Goal: Complete application form: Complete application form

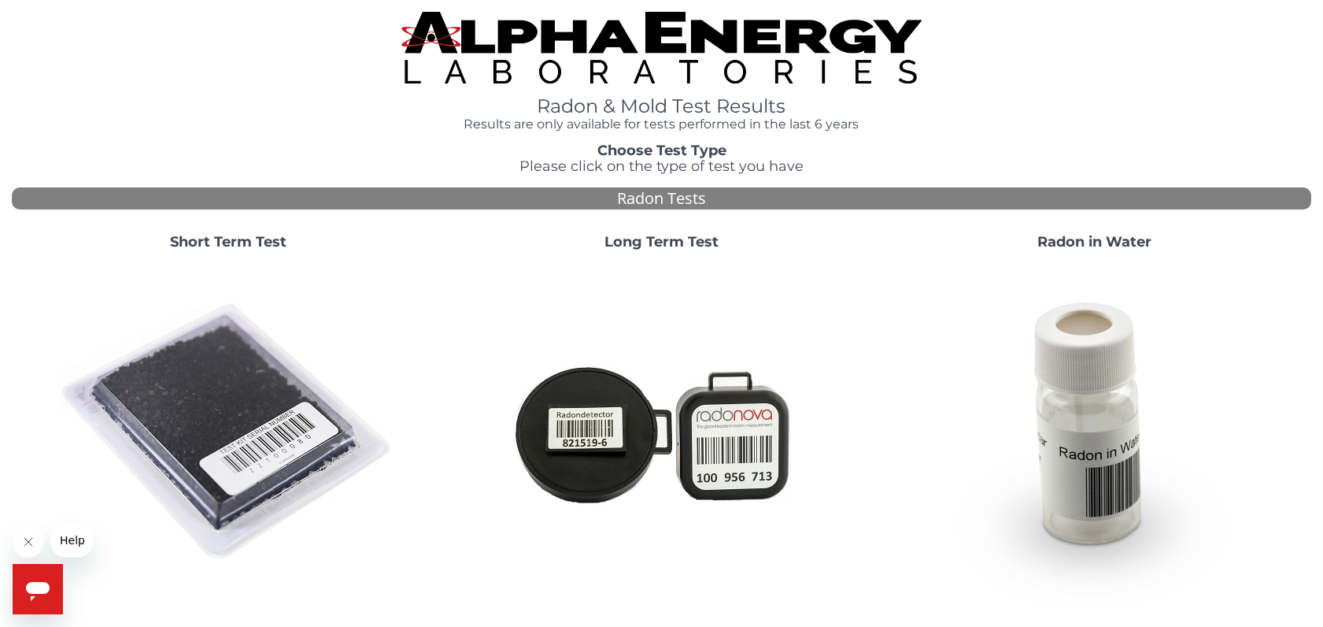
click at [214, 428] on img at bounding box center [228, 432] width 339 height 339
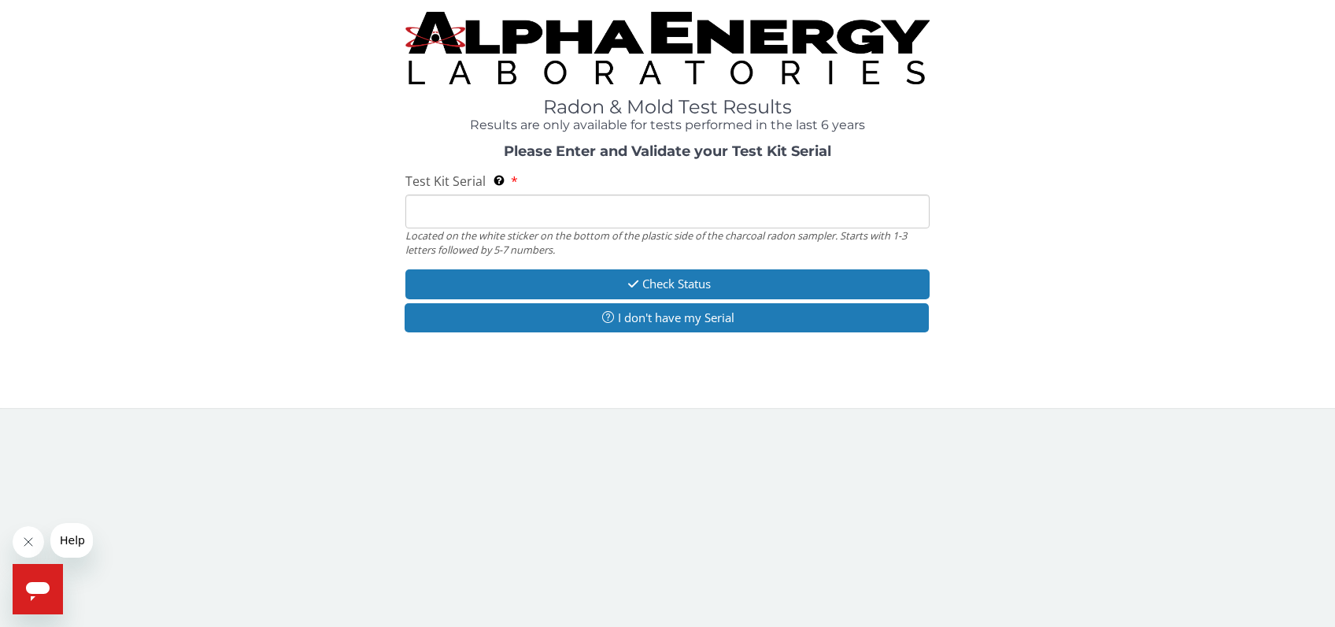
click at [603, 213] on input "Test Kit Serial Located on the white sticker on the bottom of the plastic side …" at bounding box center [667, 211] width 524 height 34
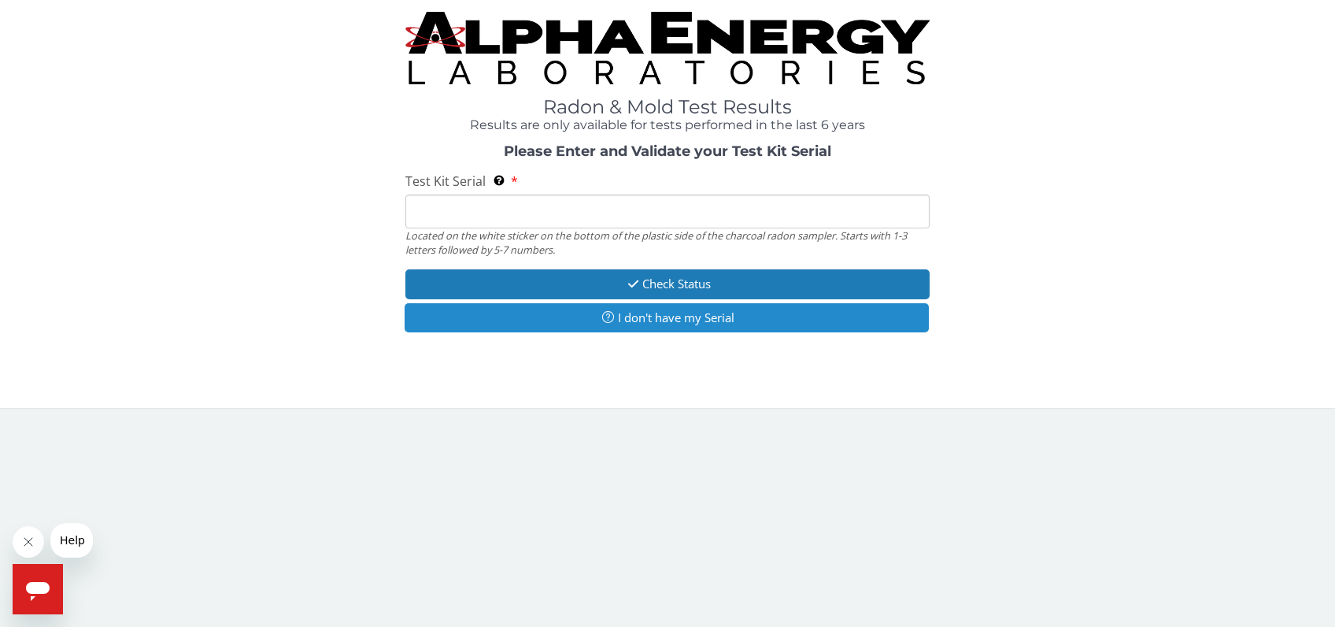
click at [651, 313] on button "I don't have my Serial" at bounding box center [667, 317] width 524 height 29
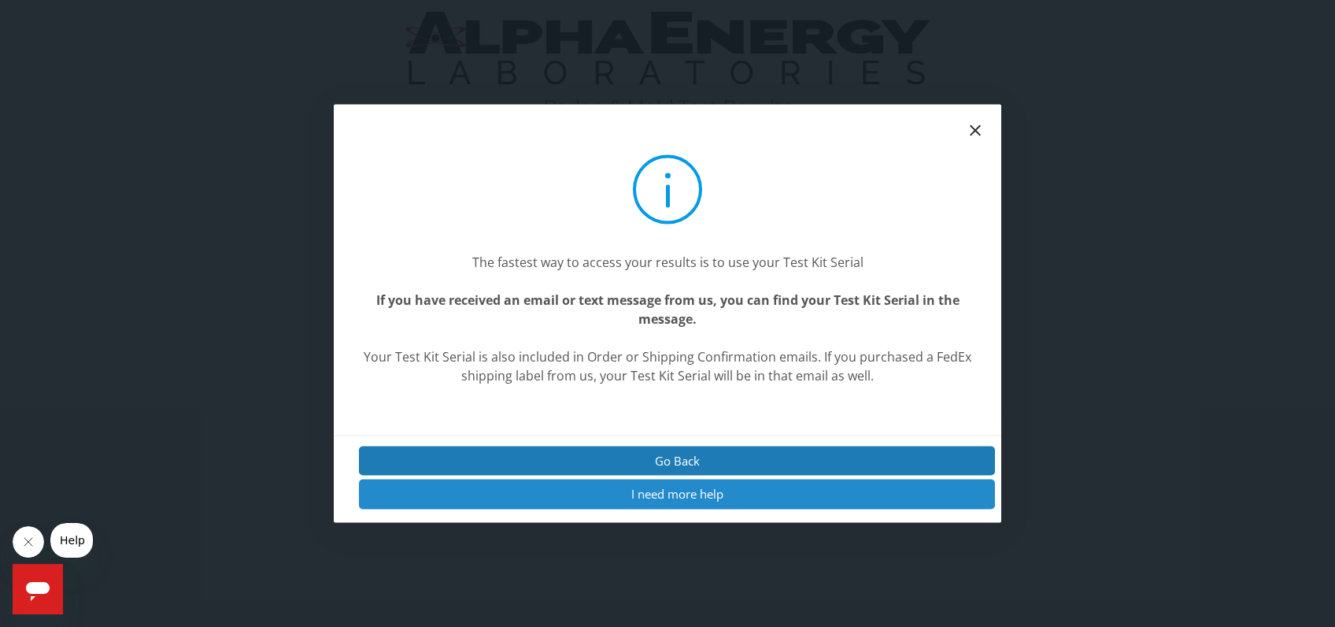
click at [687, 493] on button "I need more help" at bounding box center [677, 493] width 636 height 29
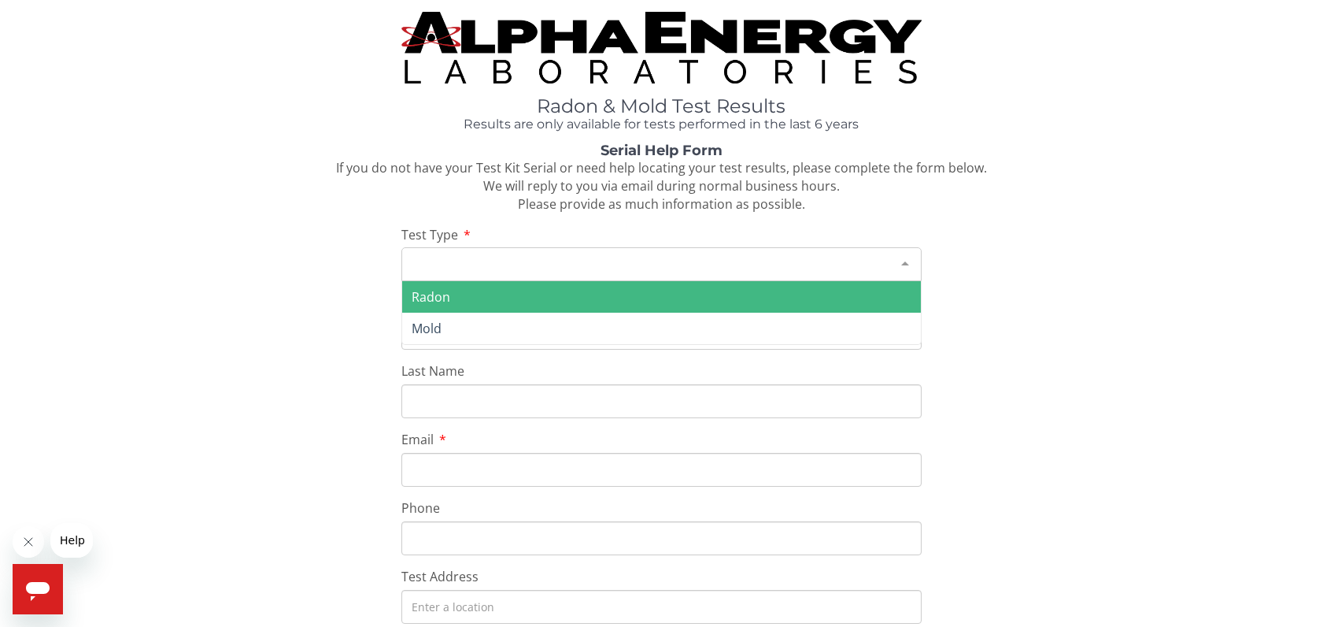
click at [499, 262] on div "Please make a selection" at bounding box center [661, 264] width 520 height 34
click at [438, 296] on span "Radon" at bounding box center [431, 296] width 39 height 17
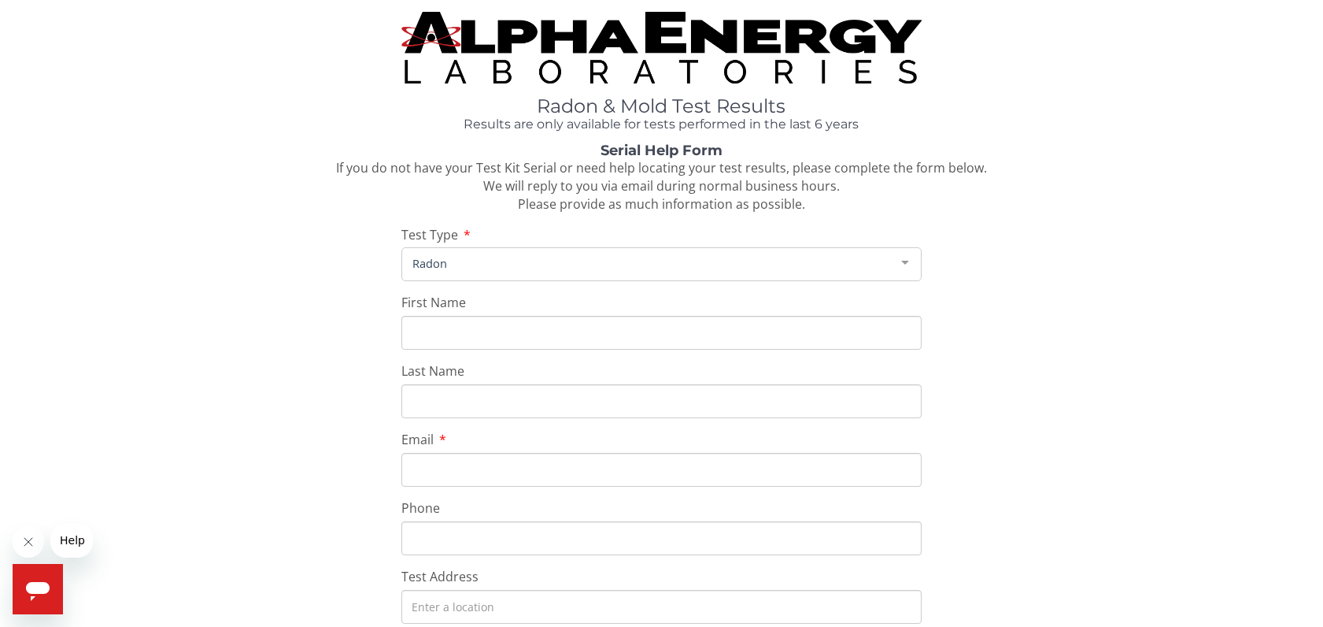
click at [482, 337] on input "First Name" at bounding box center [661, 333] width 520 height 34
type input "Kent"
type input "Pipes"
type input "[EMAIL_ADDRESS][DOMAIN_NAME]"
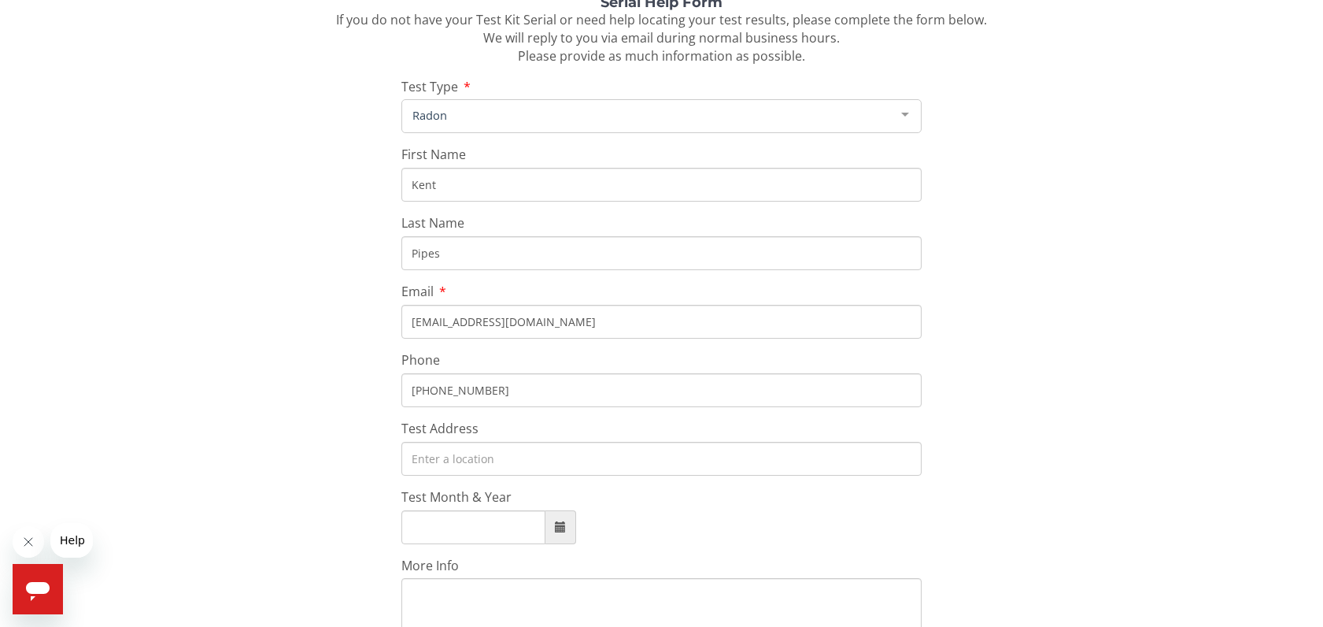
scroll to position [205, 0]
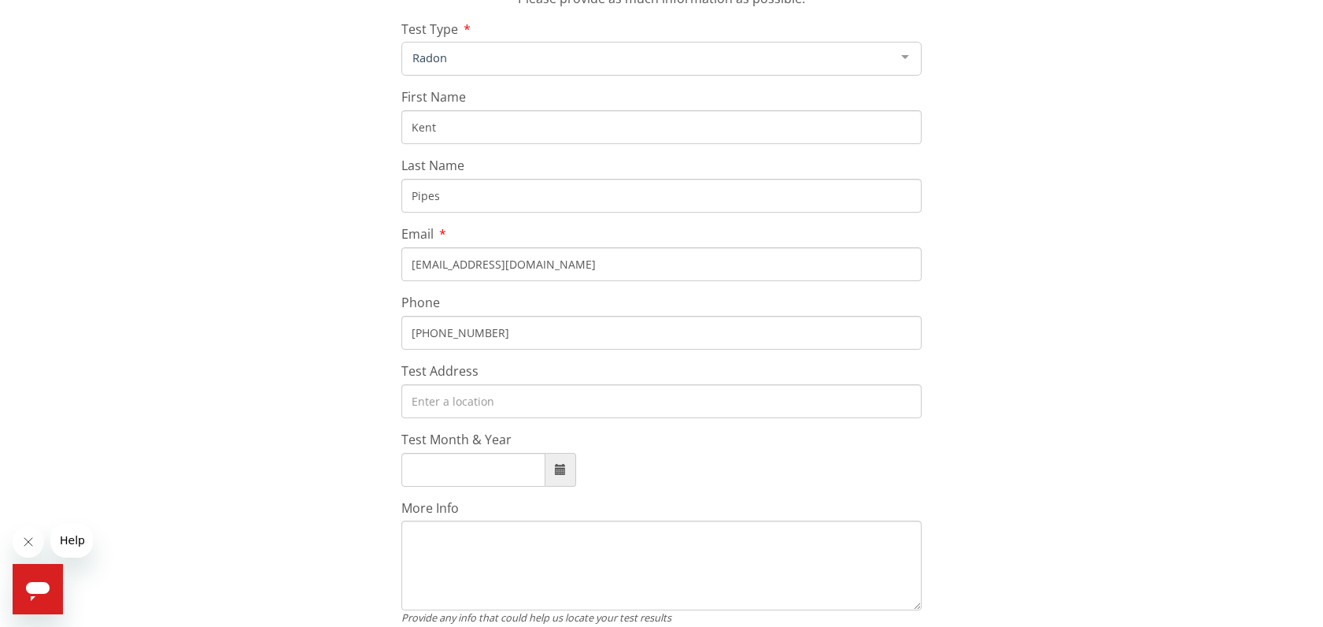
type input "[PHONE_NUMBER]"
click at [493, 397] on input "Test Address" at bounding box center [661, 401] width 520 height 34
click at [473, 400] on input "Test Address" at bounding box center [661, 401] width 520 height 34
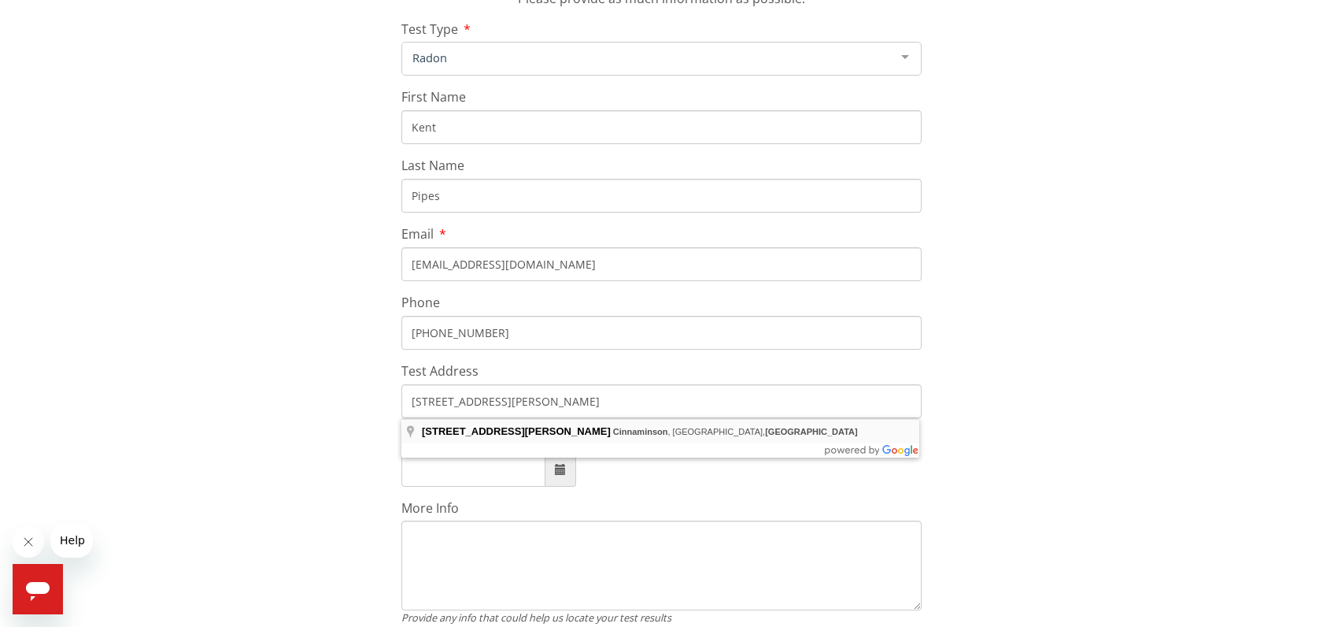
type input "[STREET_ADDRESS][PERSON_NAME]"
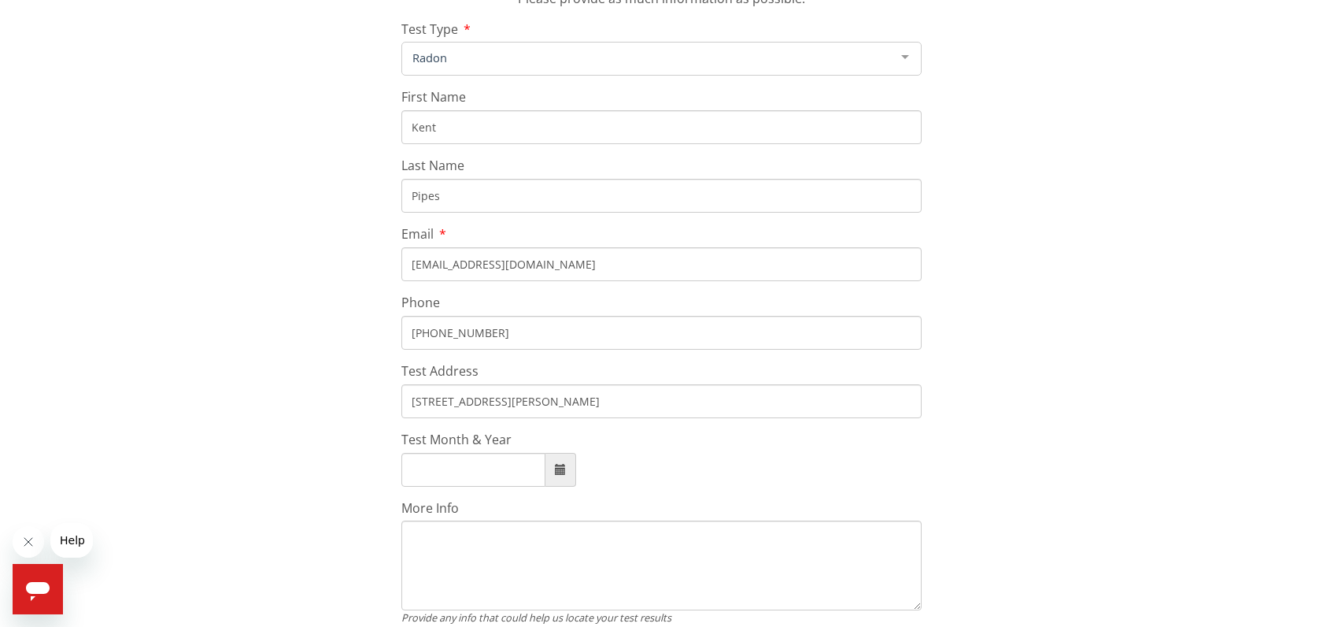
click at [558, 468] on span at bounding box center [560, 469] width 11 height 11
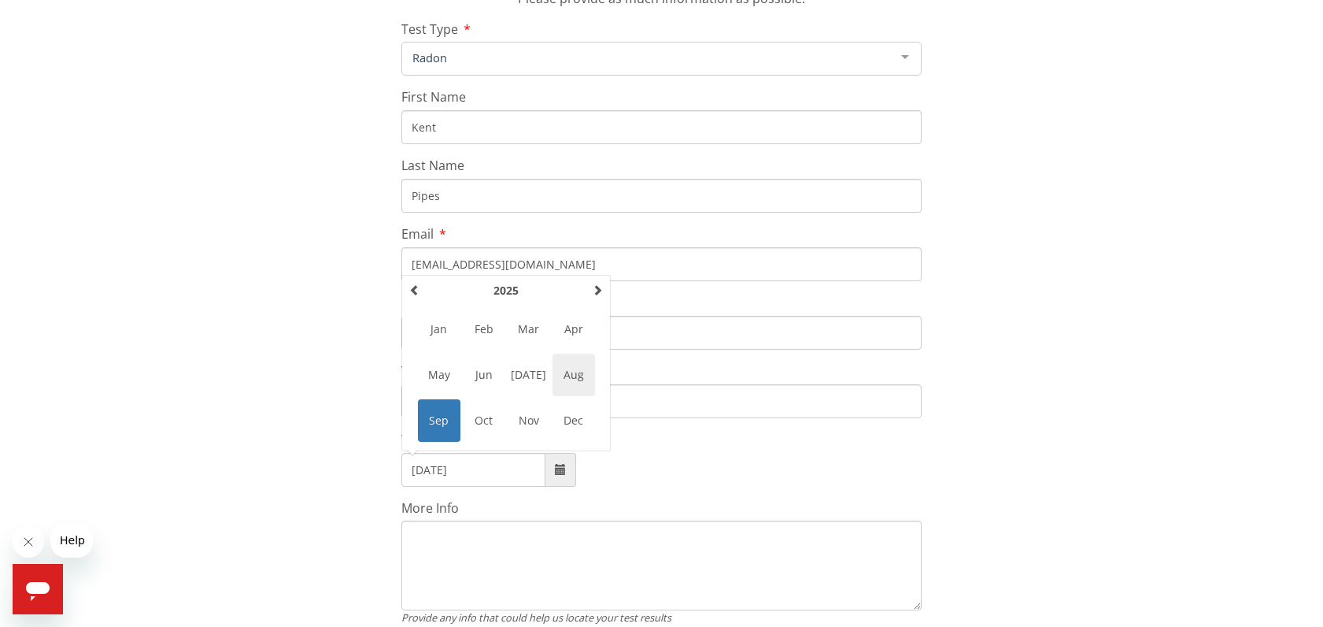
click at [572, 372] on span "Aug" at bounding box center [574, 374] width 43 height 43
type input "[DATE]"
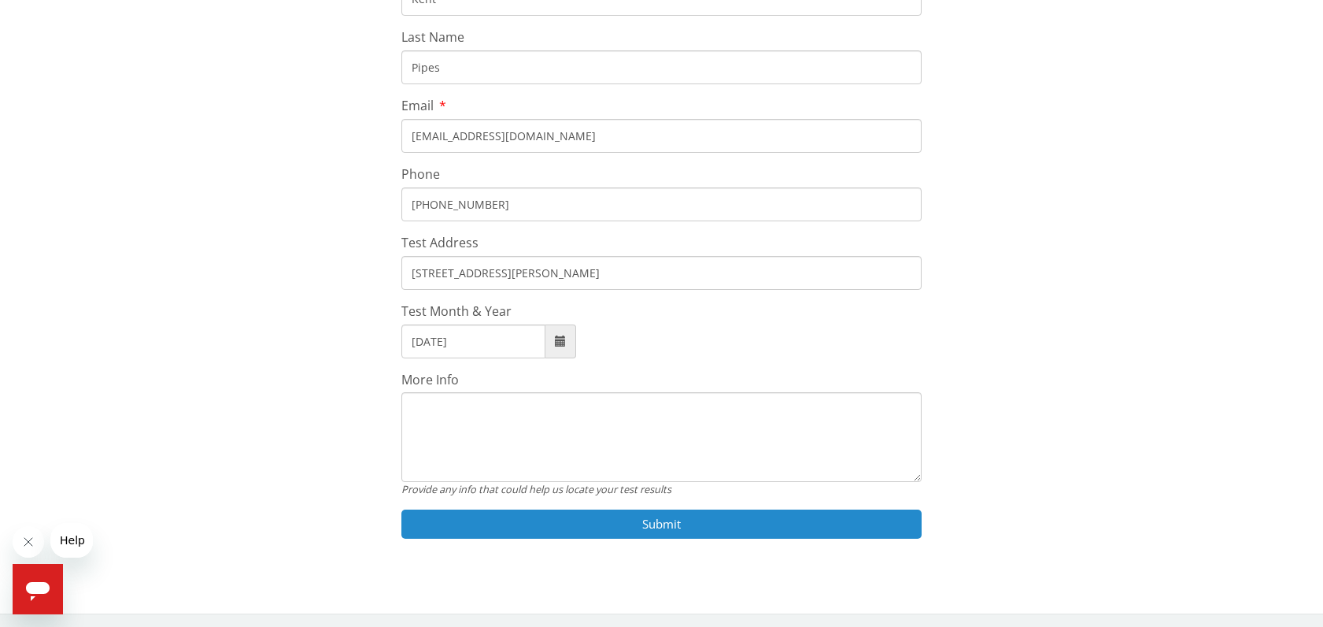
scroll to position [336, 0]
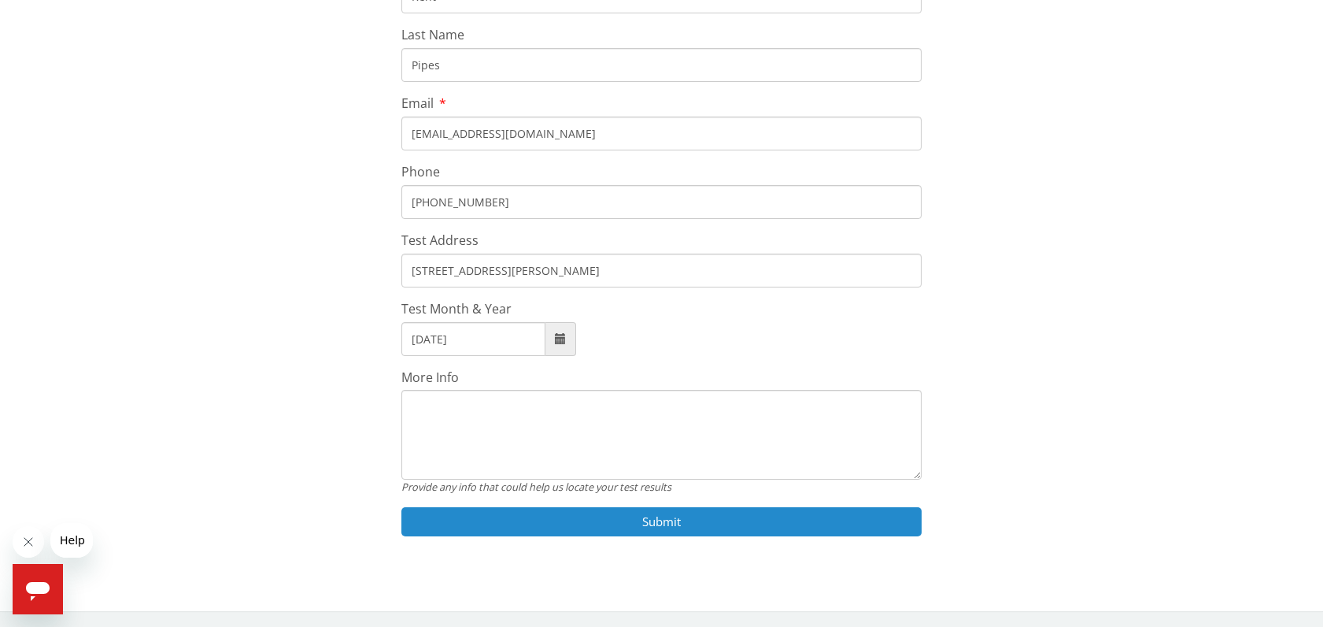
click at [642, 514] on button "Submit" at bounding box center [661, 521] width 520 height 29
click at [661, 519] on button "Submit" at bounding box center [661, 521] width 520 height 29
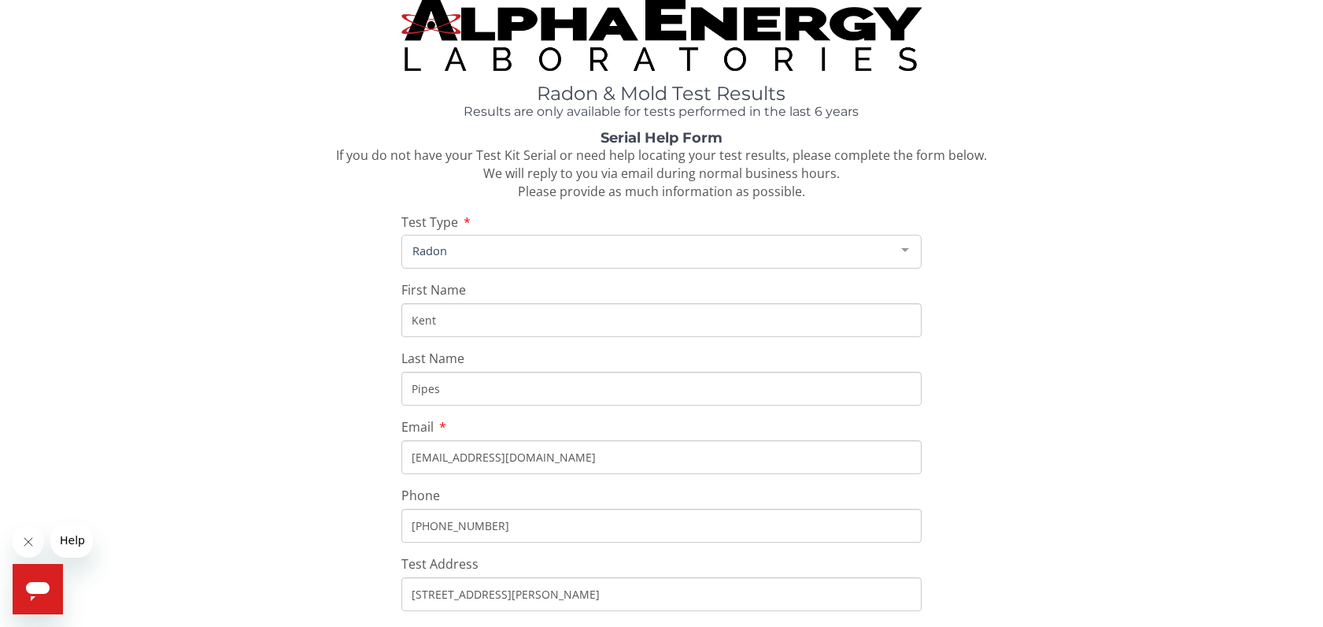
scroll to position [0, 0]
